Goal: Information Seeking & Learning: Check status

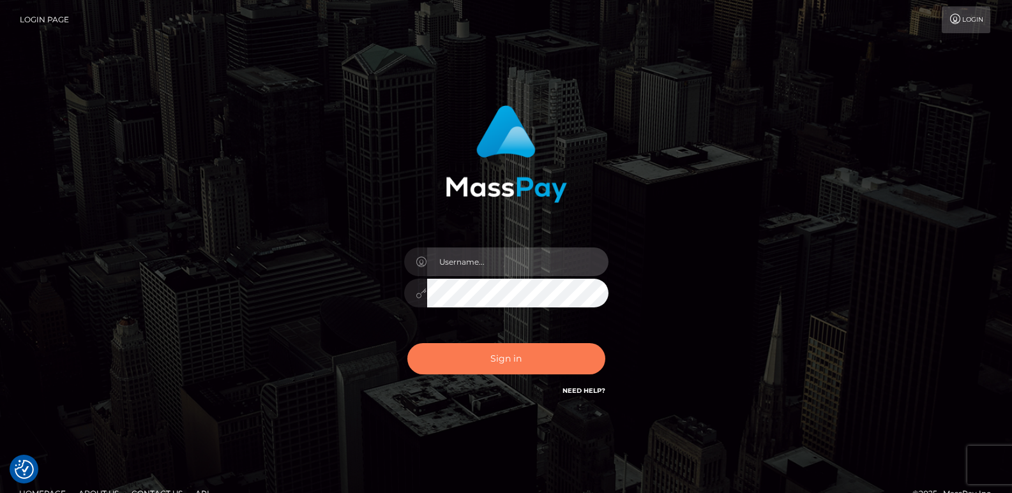
type input "[DOMAIN_NAME]"
click at [455, 354] on button "Sign in" at bounding box center [506, 358] width 198 height 31
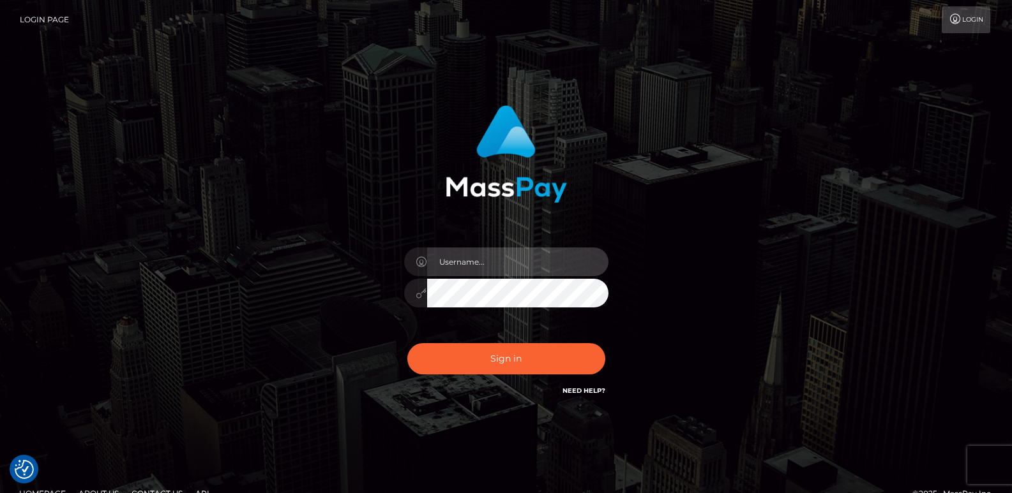
type input "[DOMAIN_NAME]"
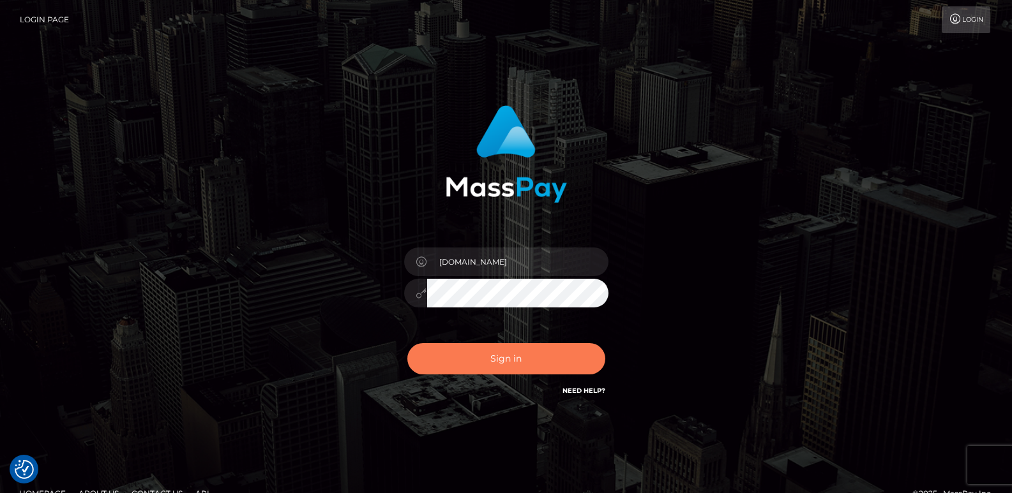
click at [455, 354] on button "Sign in" at bounding box center [506, 358] width 198 height 31
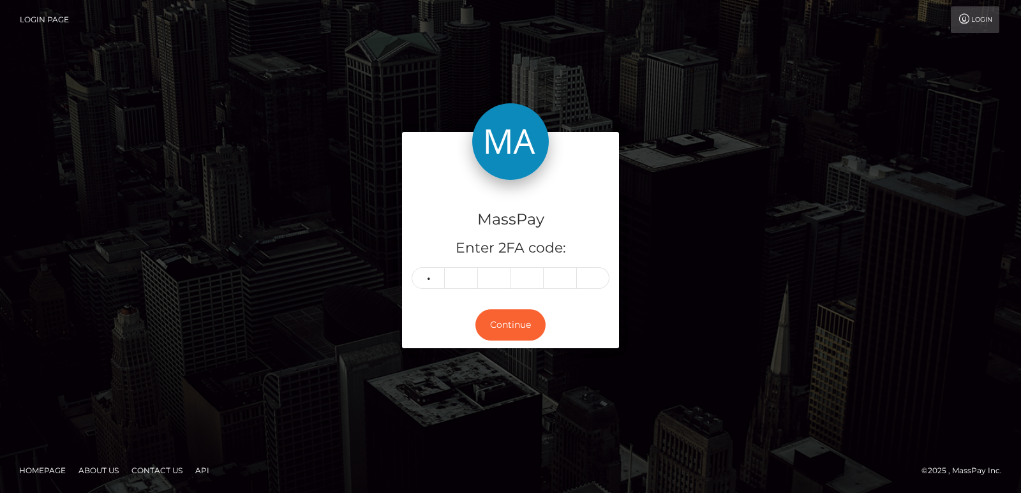
type input "9"
type input "2"
type input "6"
type input "9"
type input "3"
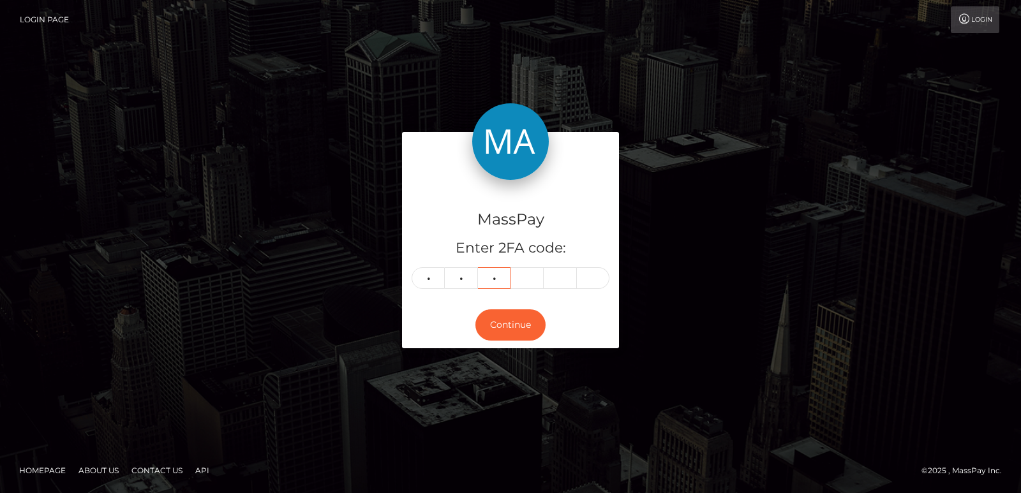
type input "8"
type input "3"
type input "8"
type input "3"
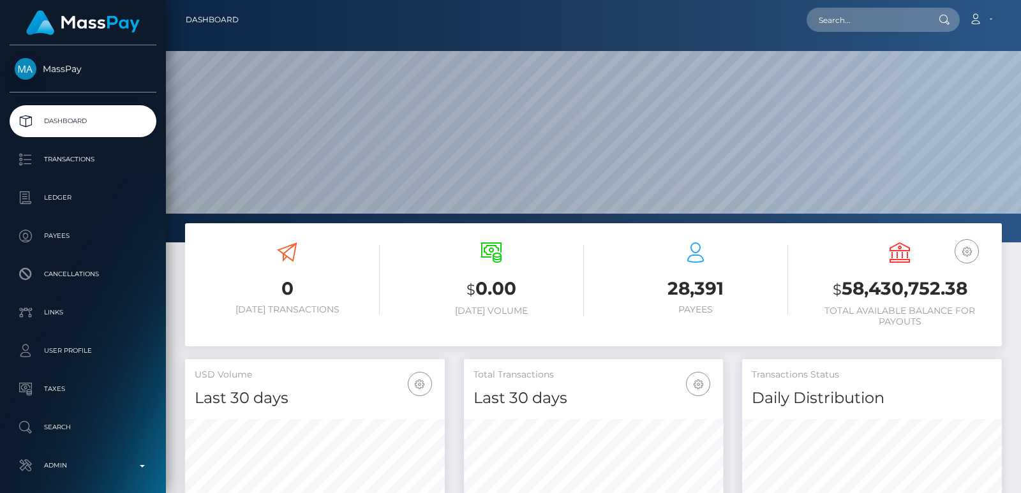
scroll to position [227, 259]
click at [823, 22] on input "text" at bounding box center [867, 20] width 120 height 24
paste input "heenanivy@gmail.com"
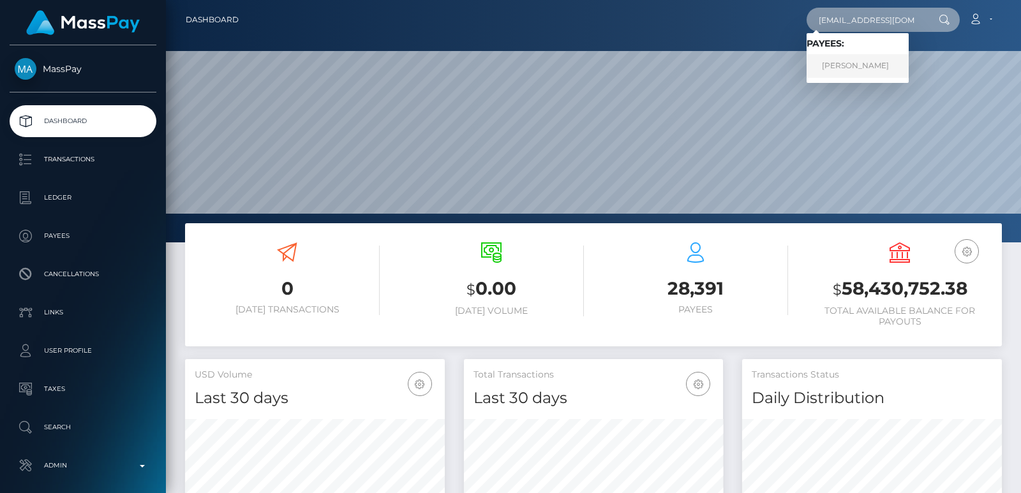
type input "heenanivy@gmail.com"
click at [877, 64] on link "IVY MICHELLE HEENAN" at bounding box center [858, 66] width 102 height 24
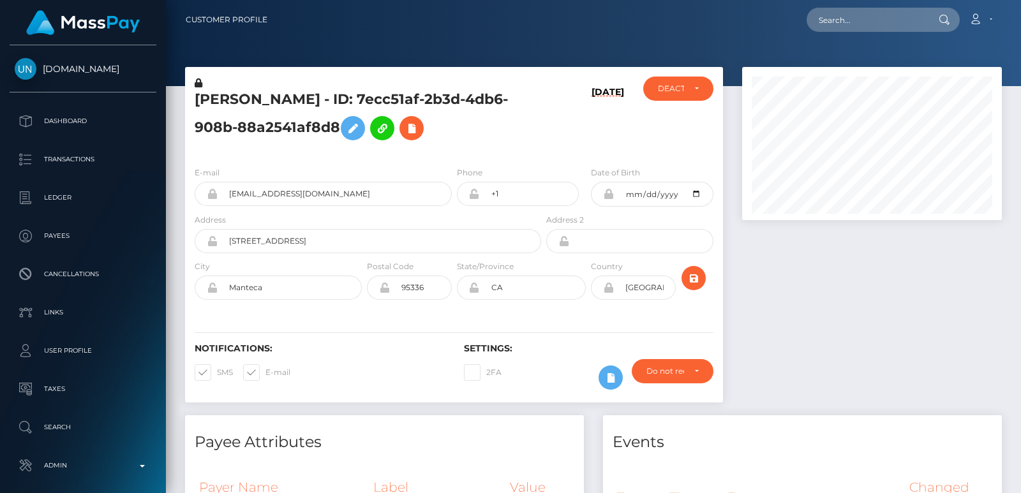
scroll to position [153, 259]
click at [854, 27] on input "text" at bounding box center [867, 20] width 120 height 24
paste input "f1799b804a8e44b989586c19de8b7c99"
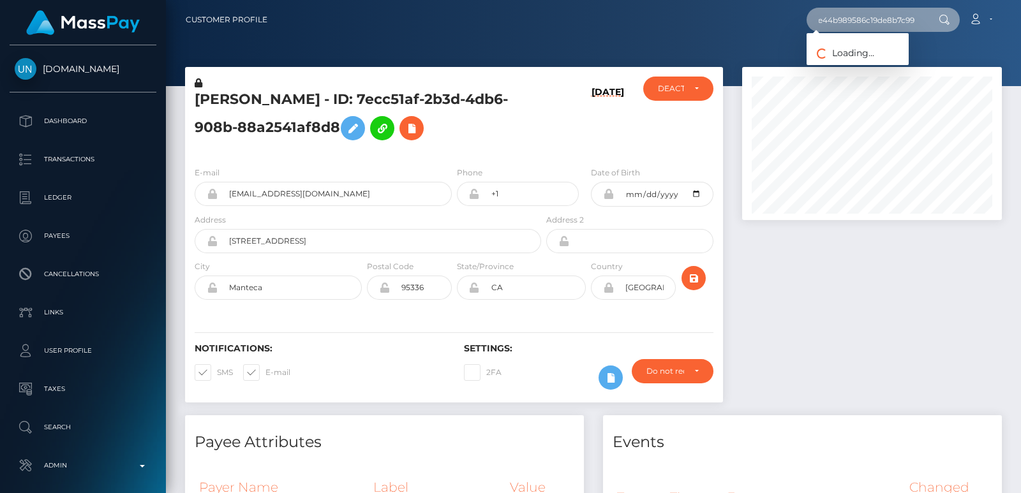
paste input "f1799b804a8e44b989586c19de8b7c99"
type input "f1799b804a8e44b989586c19de8b7c99f1799b804a8e44b989586c19de8b7c99"
click at [853, 15] on input "f1799b804a8e44b989586c19de8b7c99f1799b804a8e44b989586c19de8b7c99" at bounding box center [867, 20] width 120 height 24
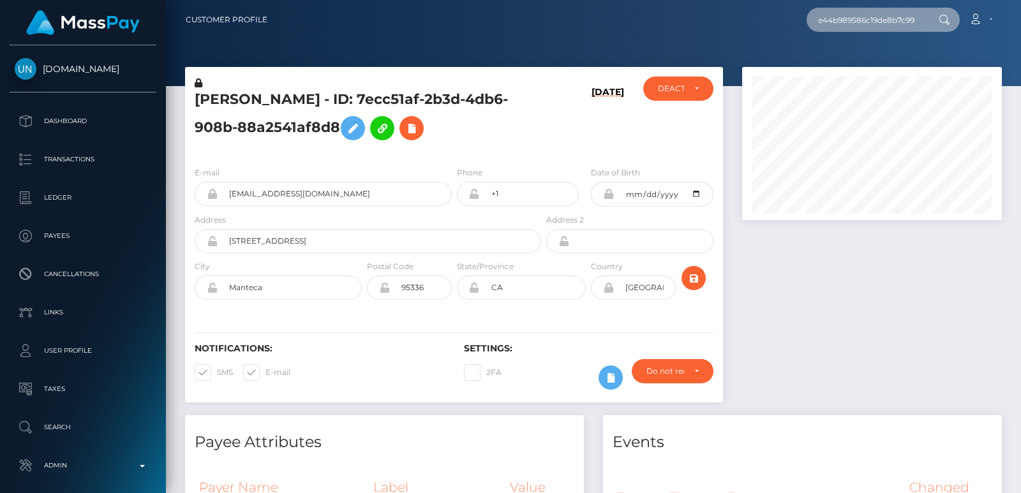
click at [853, 15] on input "f1799b804a8e44b989586c19de8b7c99f1799b804a8e44b989586c19de8b7c99" at bounding box center [867, 20] width 120 height 24
click at [1014, 66] on div at bounding box center [593, 43] width 855 height 86
click at [1019, 66] on div at bounding box center [593, 43] width 855 height 86
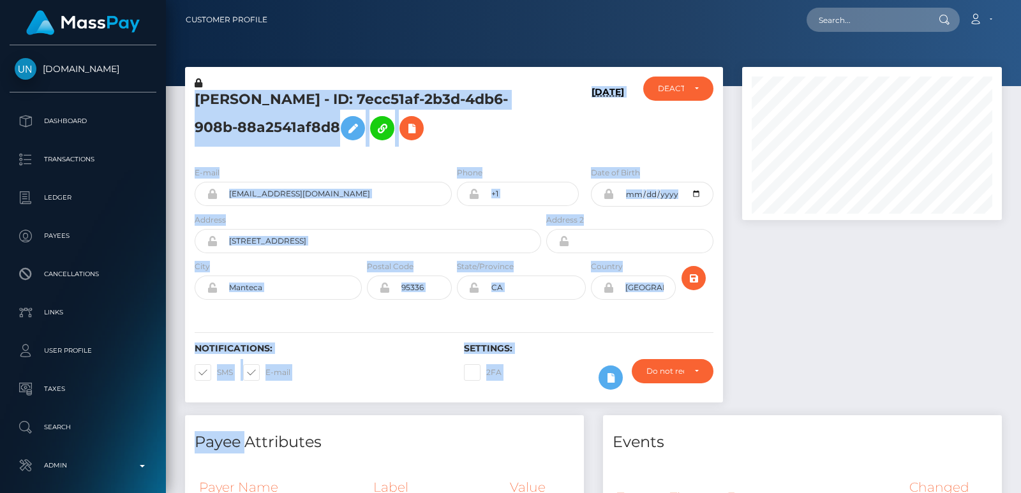
drag, startPoint x: 1019, startPoint y: 66, endPoint x: 1020, endPoint y: 137, distance: 70.9
click at [1020, 136] on div "Customer Profile Loading... Loading..." at bounding box center [593, 246] width 855 height 493
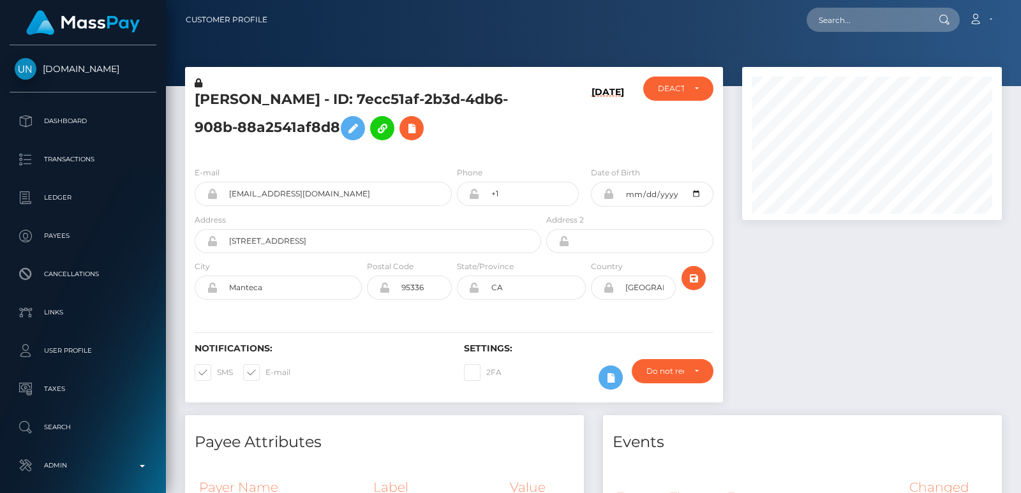
click at [822, 334] on div at bounding box center [872, 241] width 279 height 349
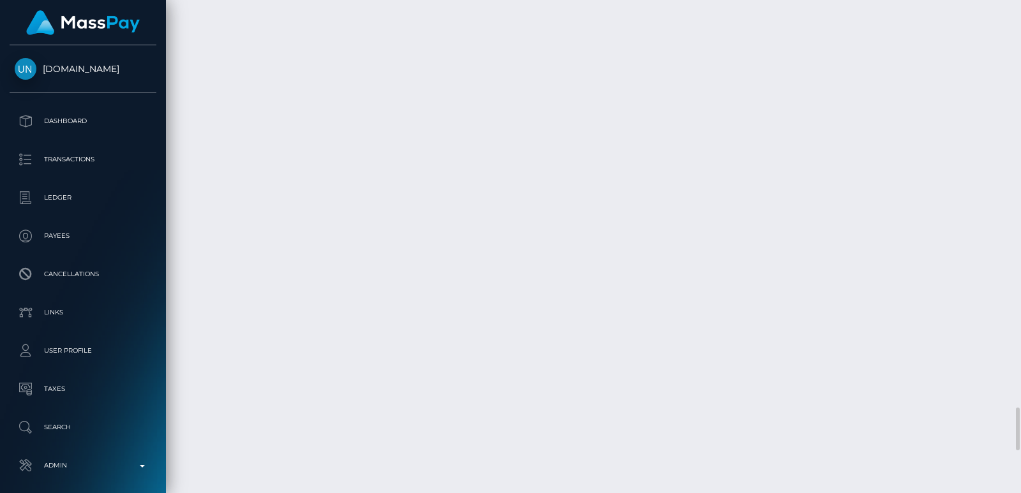
scroll to position [153, 259]
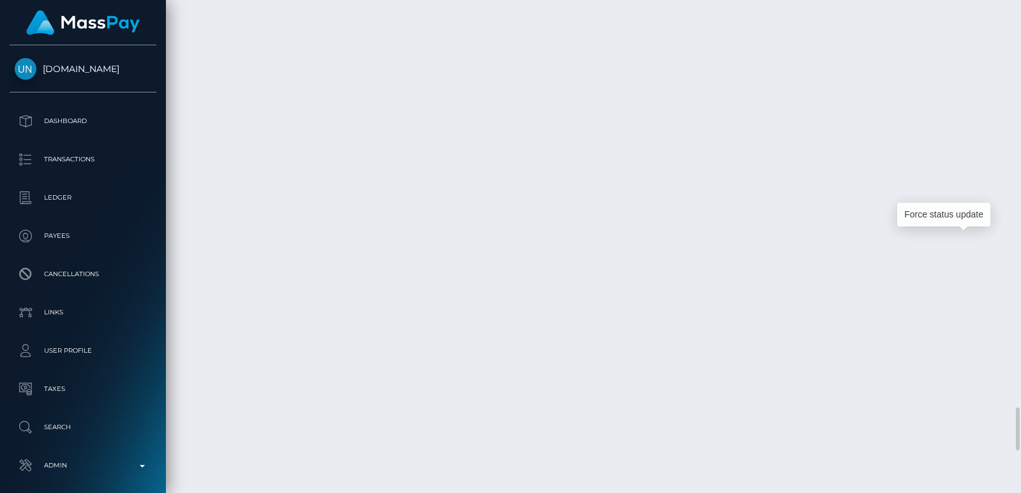
drag, startPoint x: 973, startPoint y: 244, endPoint x: 873, endPoint y: 15, distance: 251.0
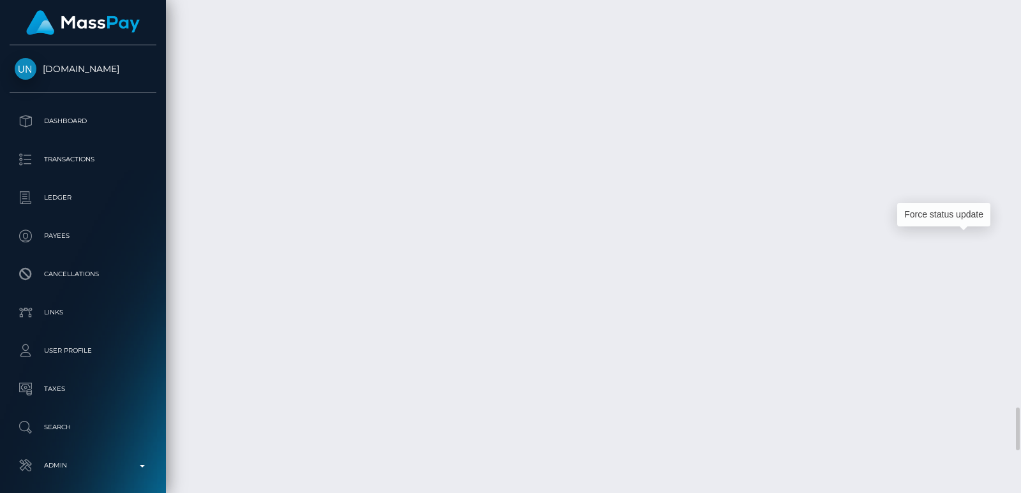
drag, startPoint x: 361, startPoint y: 246, endPoint x: 594, endPoint y: 246, distance: 233.6
copy td "Confirmation: f1799b804a8e44b989586c19de8b7c99"
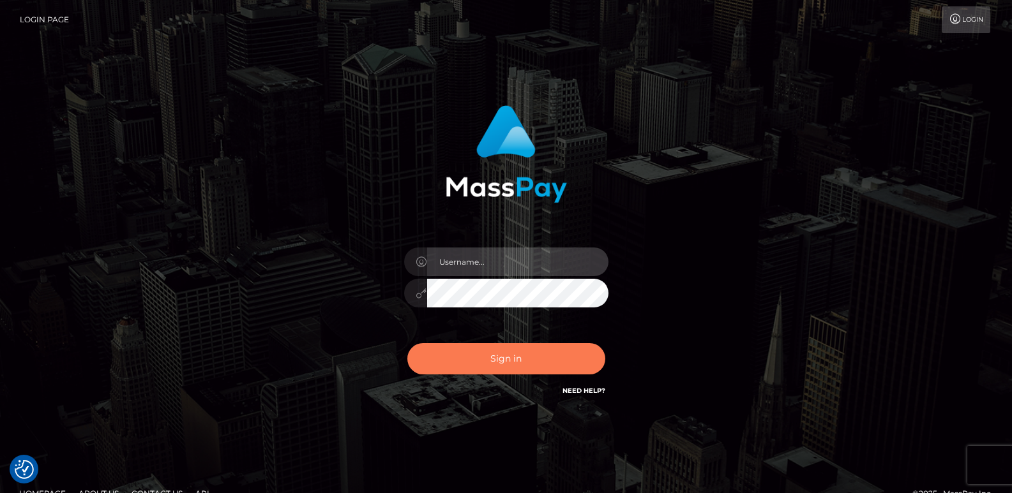
type input "[DOMAIN_NAME]"
click at [455, 349] on button "Sign in" at bounding box center [506, 358] width 198 height 31
type input "[DOMAIN_NAME]"
click at [464, 356] on button "Sign in" at bounding box center [506, 358] width 198 height 31
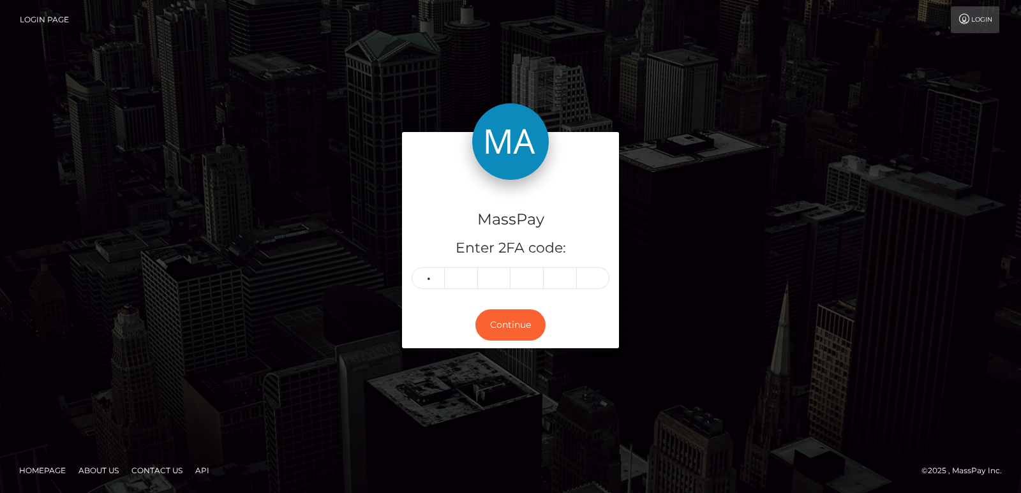
type input "6"
type input "7"
type input "4"
type input "6"
type input "1"
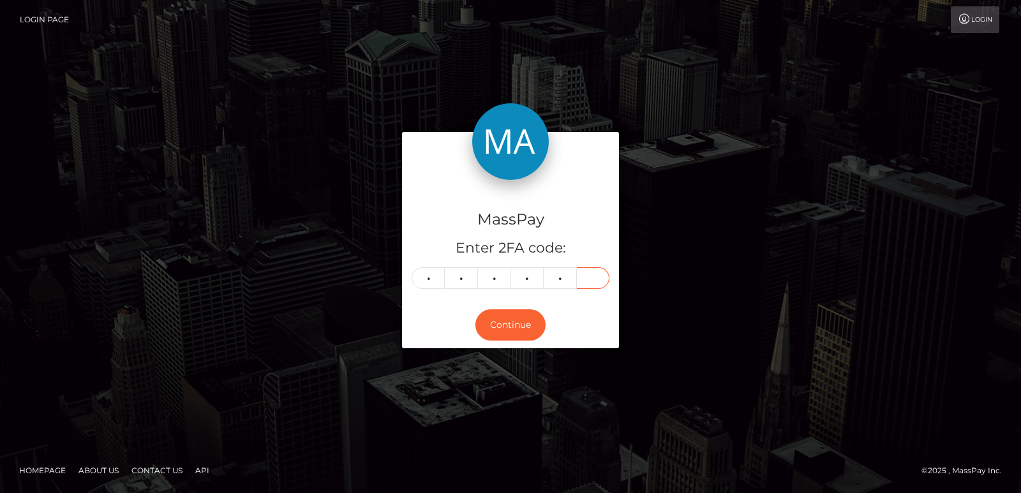
type input "4"
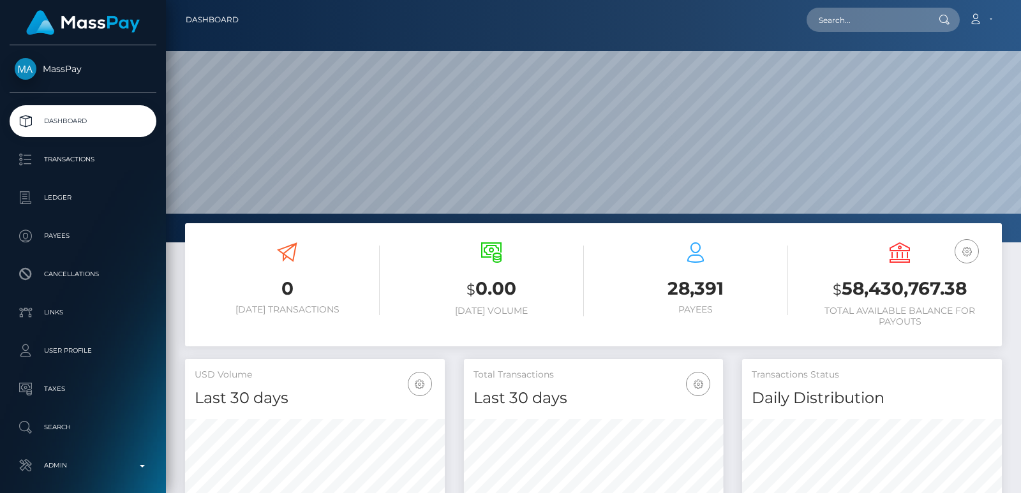
scroll to position [227, 259]
click at [848, 17] on input "text" at bounding box center [867, 20] width 120 height 24
paste input "[EMAIL_ADDRESS][DOMAIN_NAME]"
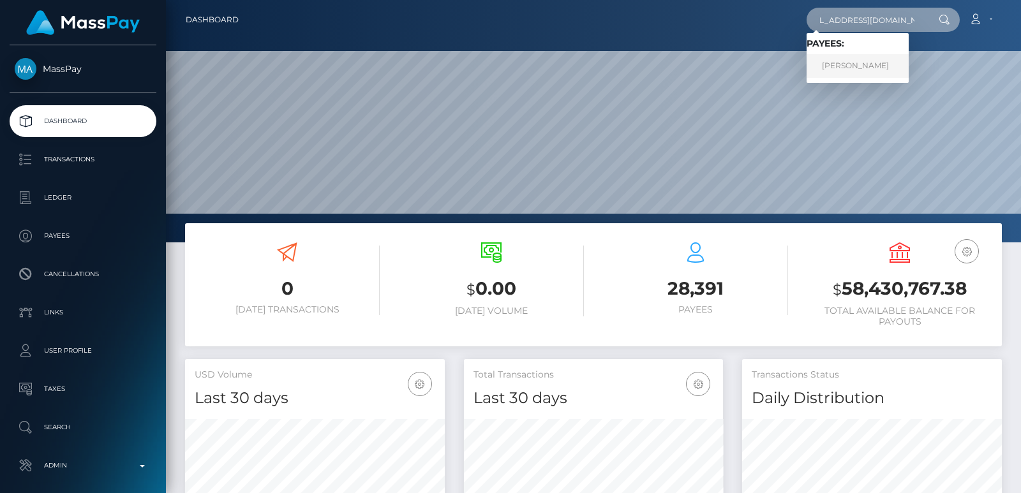
type input "solomia2023.2023@gmail.com"
click at [846, 71] on link "KATERYNA CIHAN" at bounding box center [858, 66] width 102 height 24
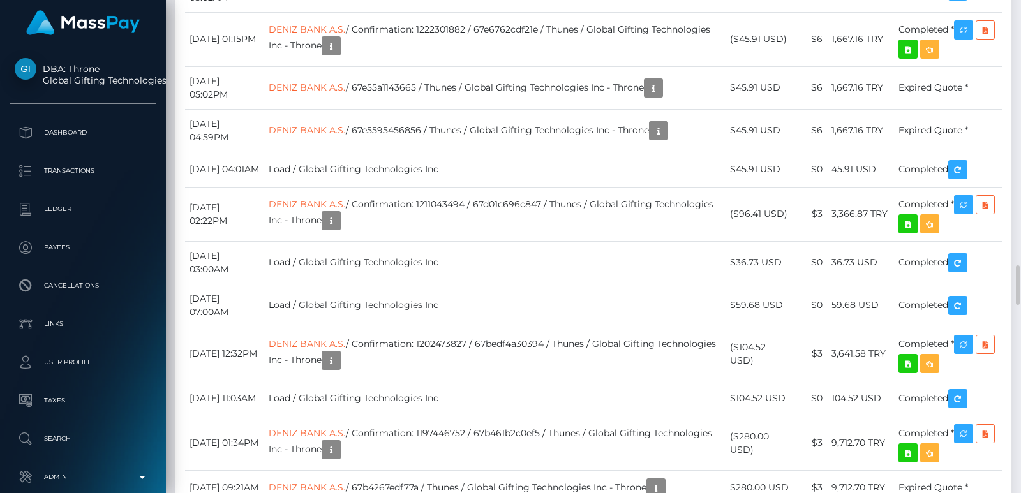
scroll to position [3294, 0]
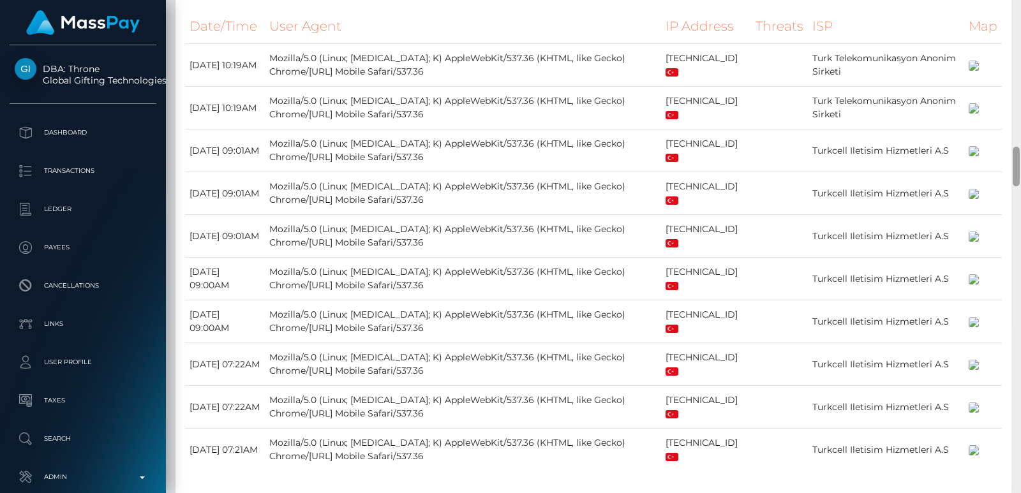
click at [1017, 70] on div at bounding box center [1017, 246] width 10 height 493
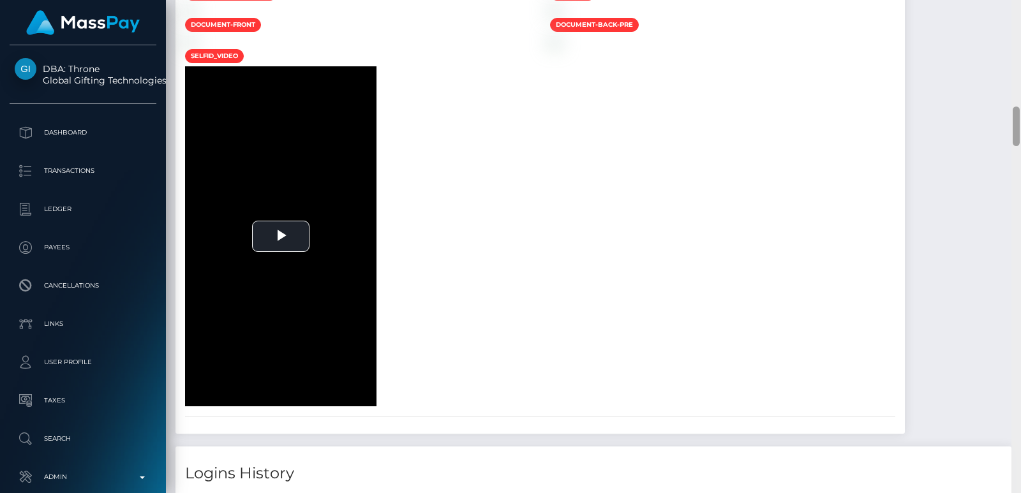
click at [1017, 70] on div at bounding box center [1017, 246] width 10 height 493
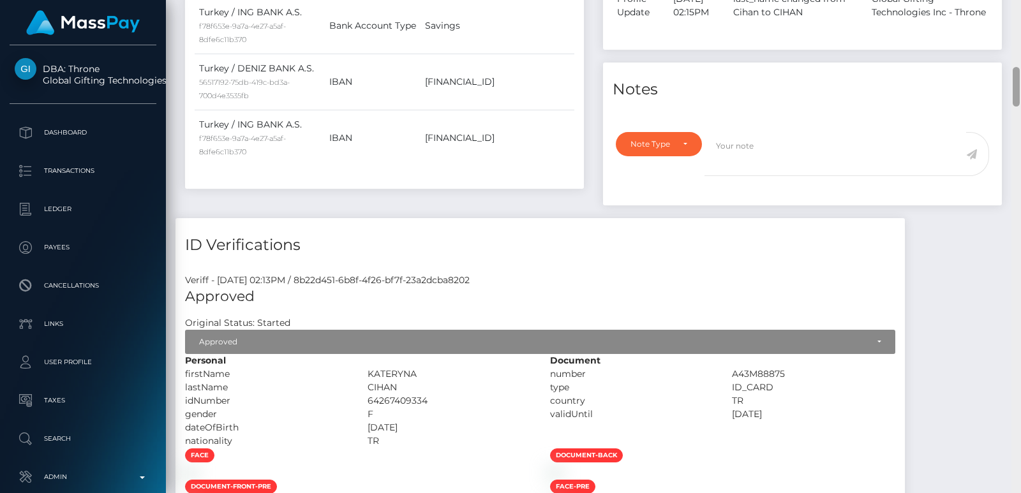
click at [1017, 70] on div at bounding box center [1016, 87] width 7 height 40
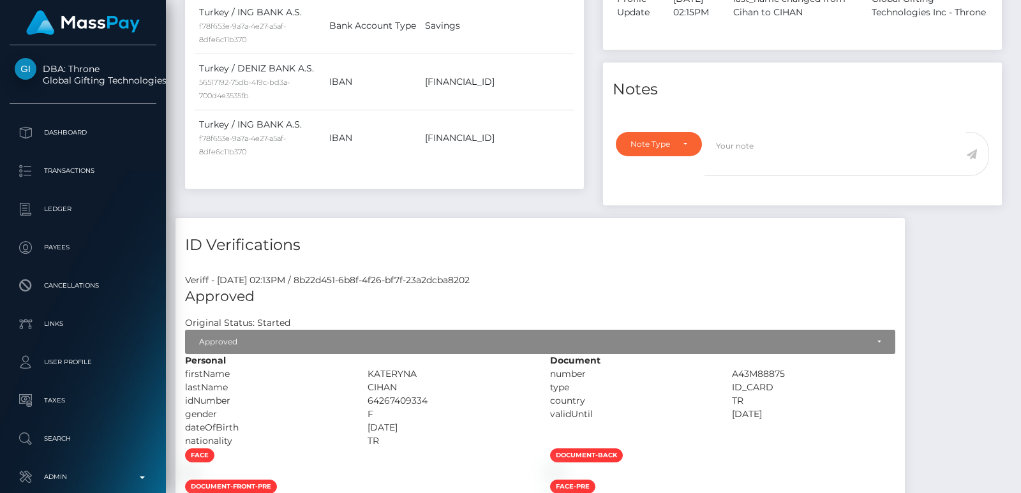
drag, startPoint x: 1011, startPoint y: 1, endPoint x: 738, endPoint y: 76, distance: 283.2
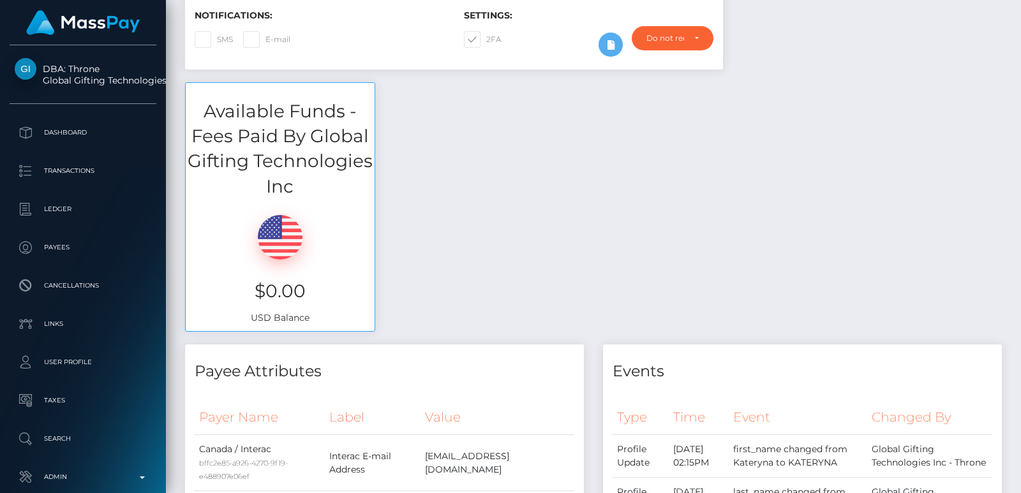
click at [1015, 29] on div at bounding box center [1016, 47] width 7 height 40
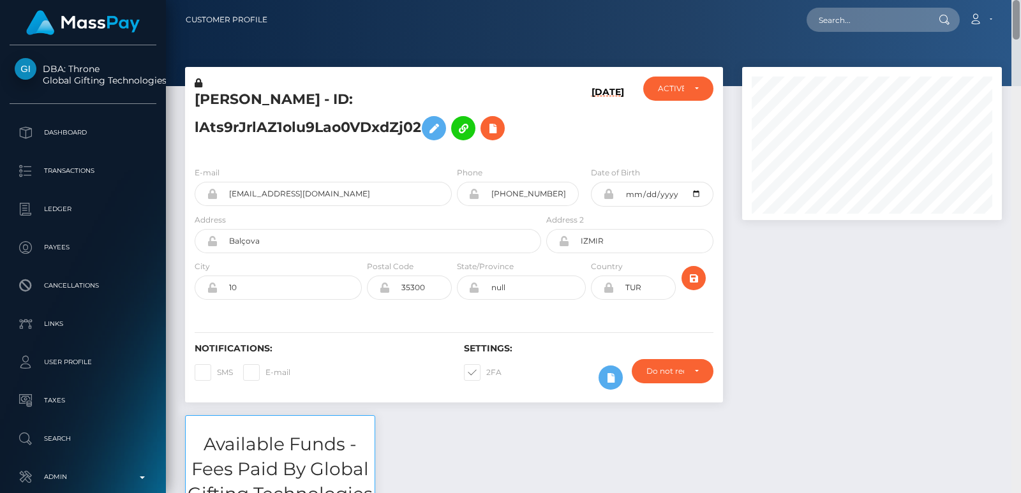
click at [1018, 15] on div "Customer Profile Loading... Loading..." at bounding box center [593, 246] width 855 height 493
click at [905, 11] on input "text" at bounding box center [867, 20] width 120 height 24
paste input "[EMAIL_ADDRESS][DOMAIN_NAME]"
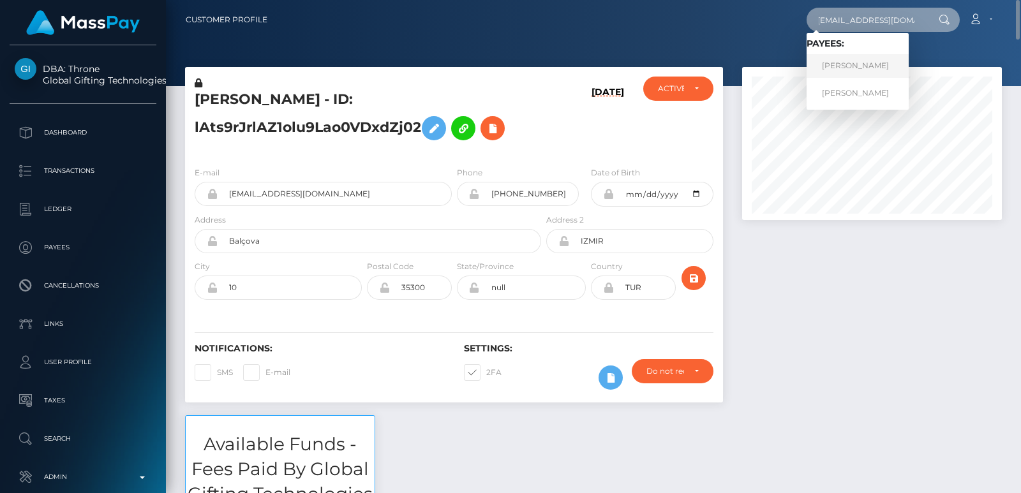
type input "[EMAIL_ADDRESS][DOMAIN_NAME]"
click at [858, 72] on link "[PERSON_NAME]" at bounding box center [858, 66] width 102 height 24
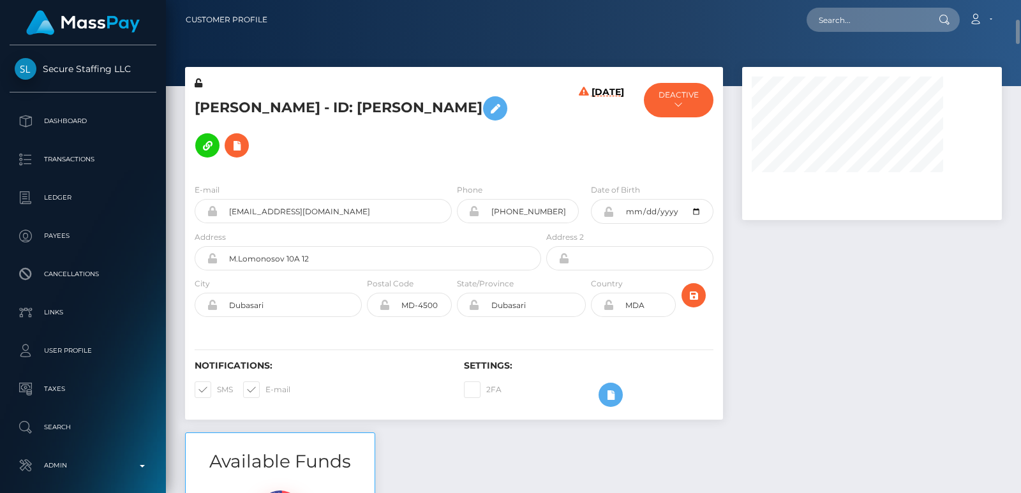
scroll to position [19, 0]
